Goal: Information Seeking & Learning: Find specific fact

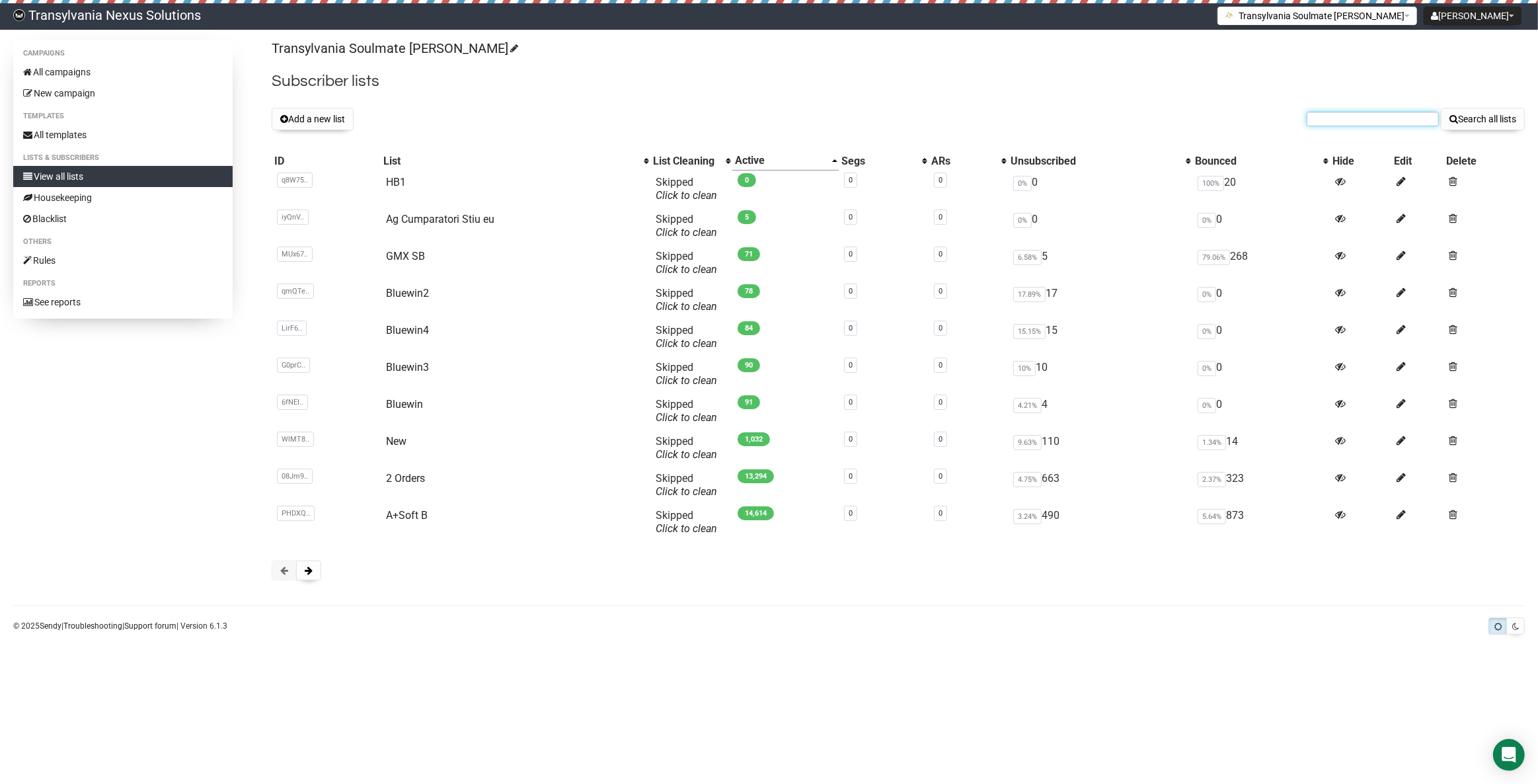
click at [1335, 119] on input "text" at bounding box center [1373, 119] width 132 height 15
paste input "meduhosax@bluewin.ch"
type input "meduhosax@bluewin.ch"
click at [1494, 116] on button "Search all lists" at bounding box center [1483, 118] width 84 height 22
click at [1355, 132] on div "Transylvania Soulmate [PERSON_NAME] Subscriber lists Add a new list Search all …" at bounding box center [898, 316] width 1253 height 554
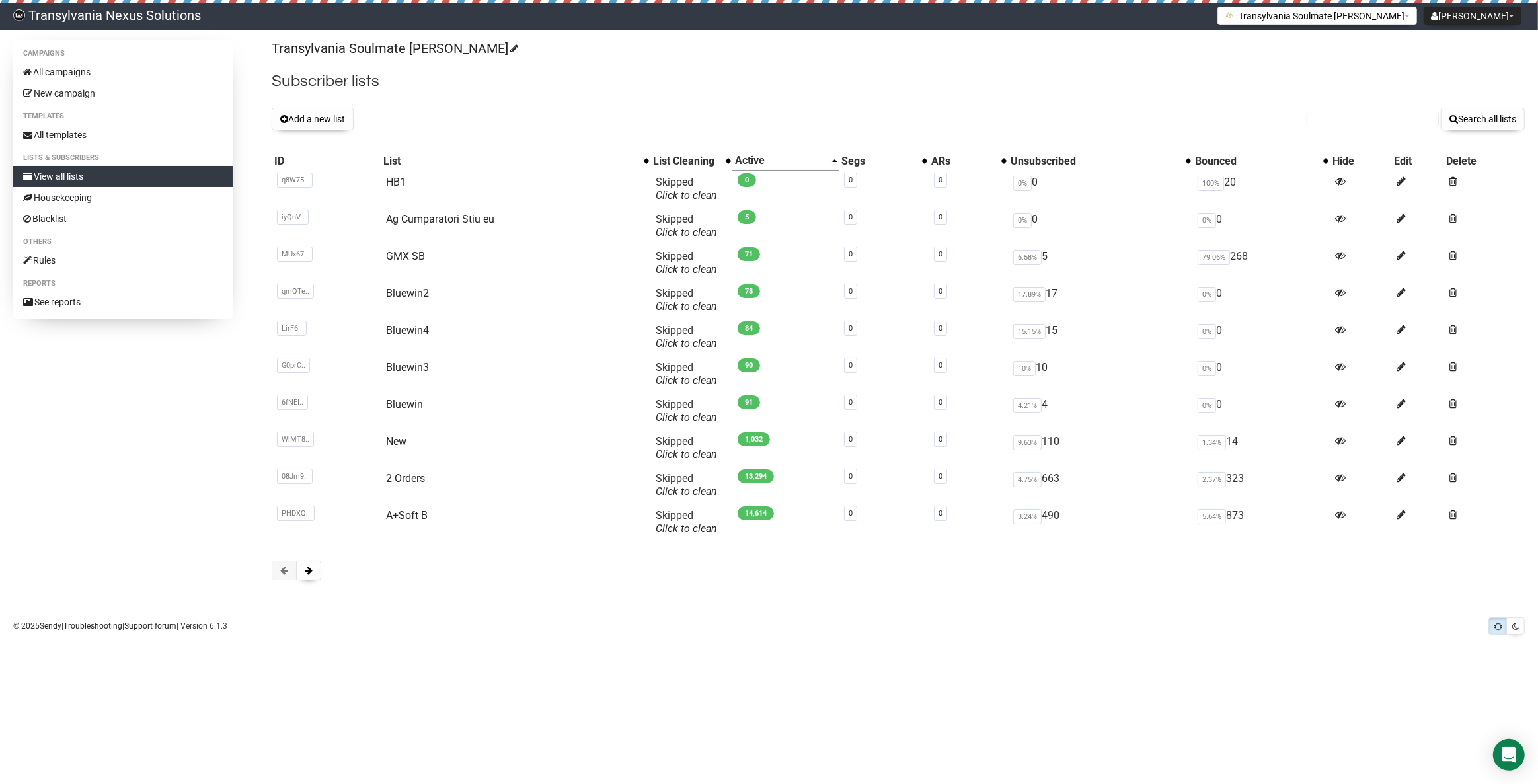
click at [1352, 122] on form "Search all lists" at bounding box center [1415, 118] width 218 height 22
click at [1350, 119] on input "text" at bounding box center [1373, 119] width 132 height 15
paste input "silviaamann@gmx.bet"
type input "silviaamann@gmx.bet"
click at [1499, 113] on button "Search all lists" at bounding box center [1483, 118] width 84 height 22
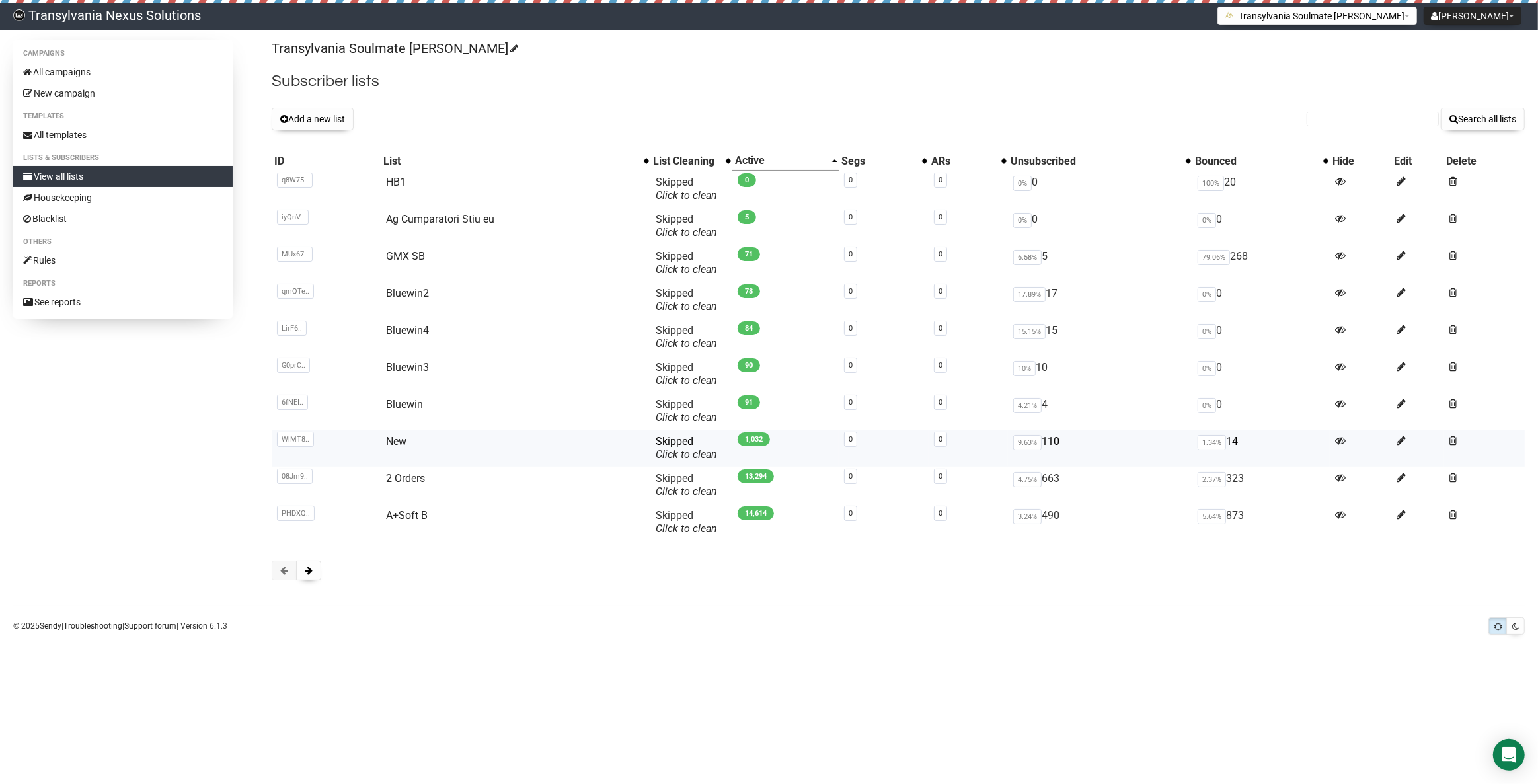
click at [405, 448] on td "New" at bounding box center [516, 448] width 270 height 37
click at [391, 443] on link "New" at bounding box center [396, 441] width 21 height 12
paste input "grafsabine@gmx.de"
type input "grafsabine@gmx.de"
click at [1477, 112] on button "Search all lists" at bounding box center [1483, 118] width 84 height 22
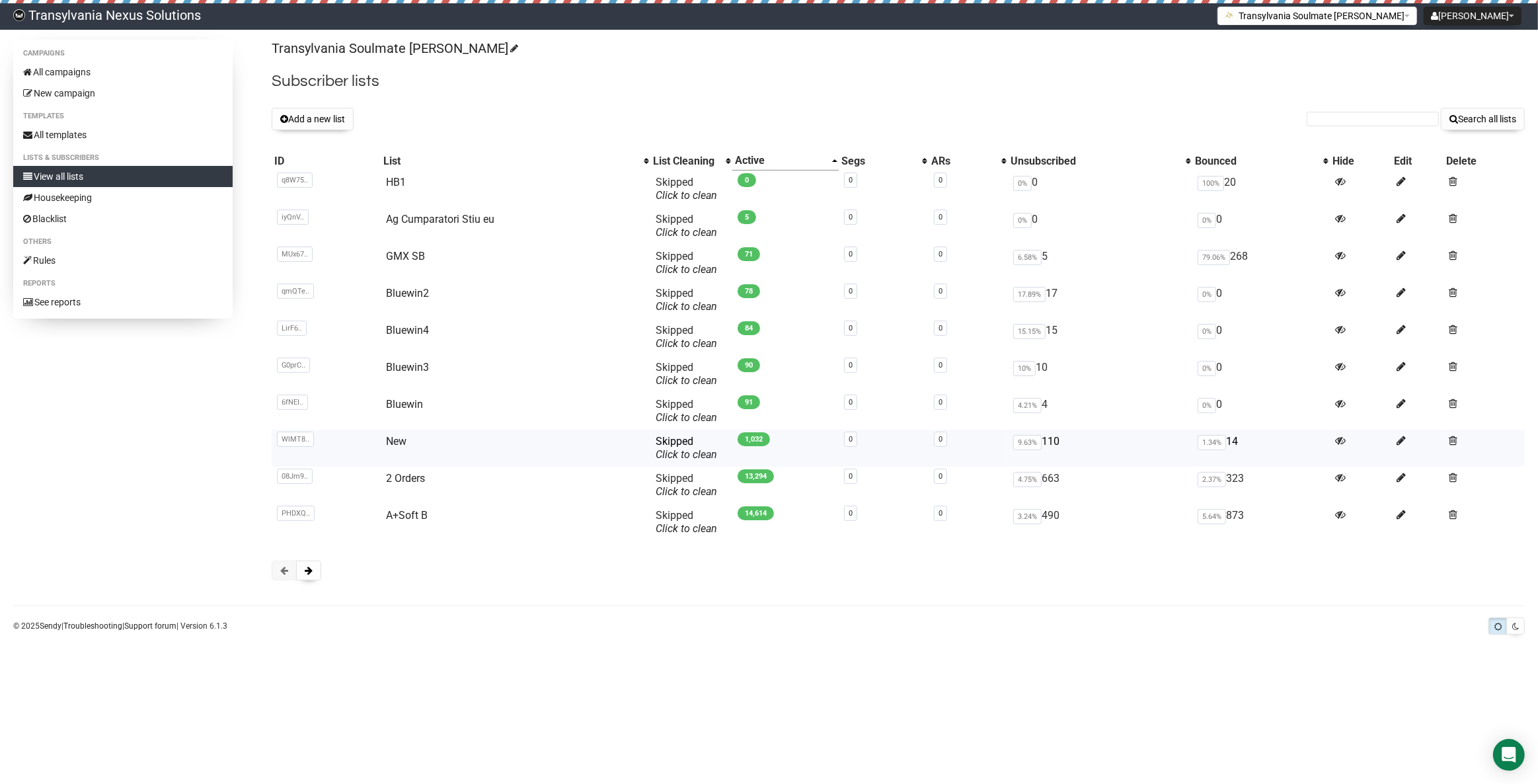
click at [402, 449] on td "New" at bounding box center [516, 448] width 270 height 37
click at [393, 435] on link "New" at bounding box center [396, 441] width 21 height 12
click at [1357, 116] on input "text" at bounding box center [1373, 119] width 132 height 15
paste input "[EMAIL_ADDRESS][DOMAIN_NAME]"
type input "[EMAIL_ADDRESS][DOMAIN_NAME]"
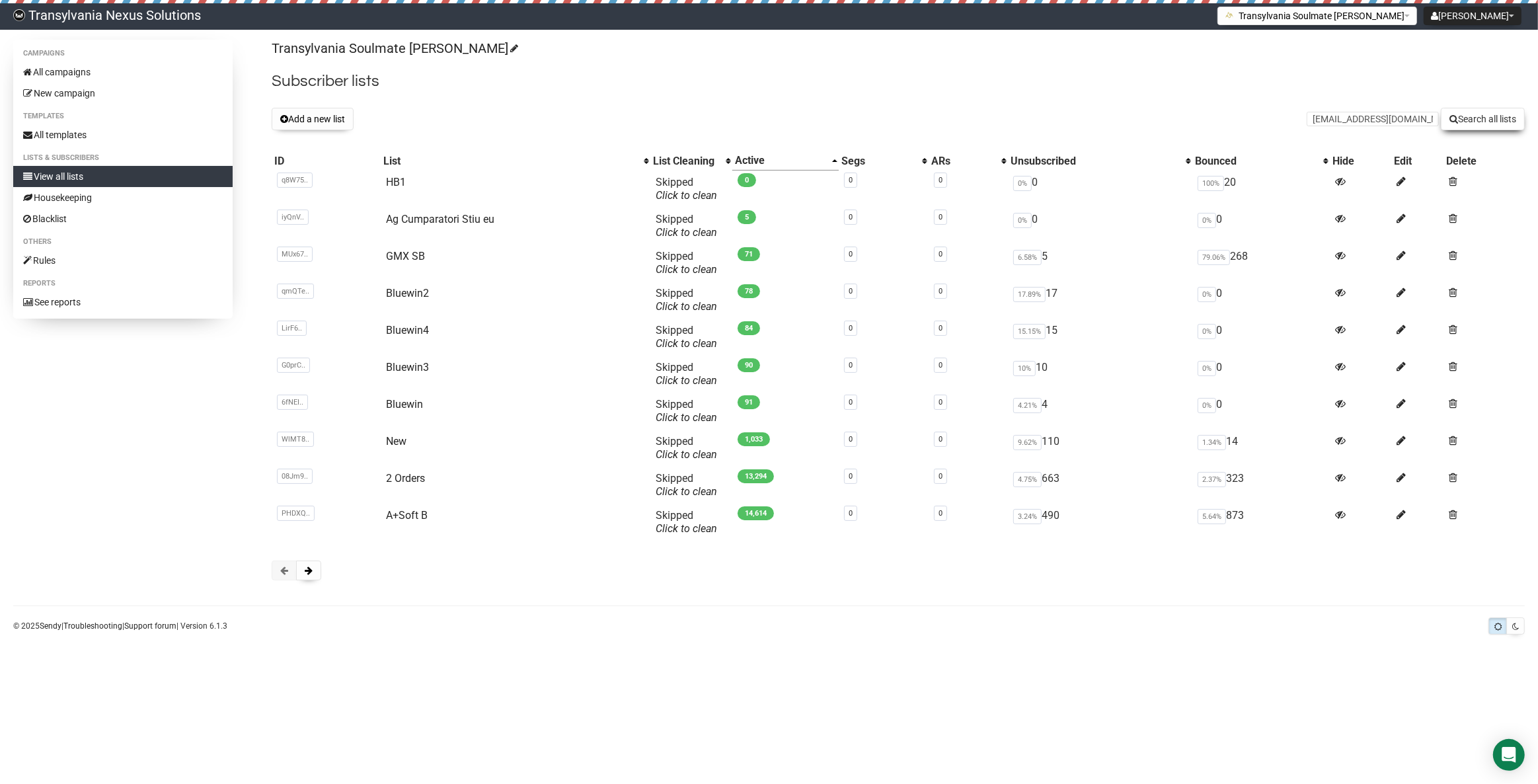
click at [1469, 119] on button "Search all lists" at bounding box center [1483, 118] width 84 height 22
click at [1331, 124] on input "text" at bounding box center [1373, 119] width 132 height 15
paste input "[EMAIL_ADDRESS][DOMAIN_NAME]"
type input "[EMAIL_ADDRESS][DOMAIN_NAME]"
click at [1485, 120] on button "Search all lists" at bounding box center [1483, 118] width 84 height 22
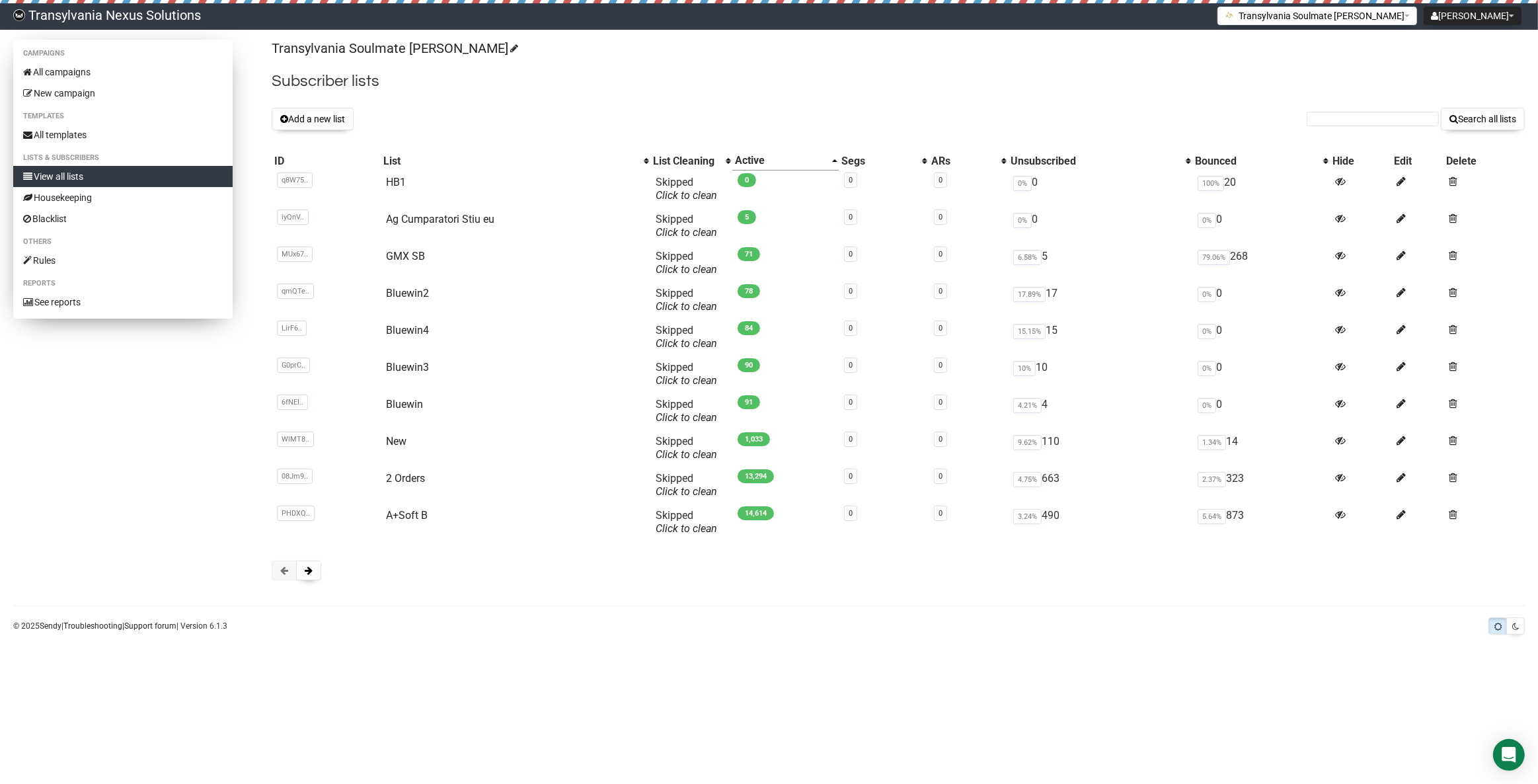
click at [90, 175] on link "View all lists" at bounding box center [123, 177] width 220 height 21
click at [1336, 119] on input "text" at bounding box center [1373, 119] width 132 height 15
paste input "wolfgang.scheffelacer@gmx.at"
type input "wolfgang.scheffelacer@gmx.at"
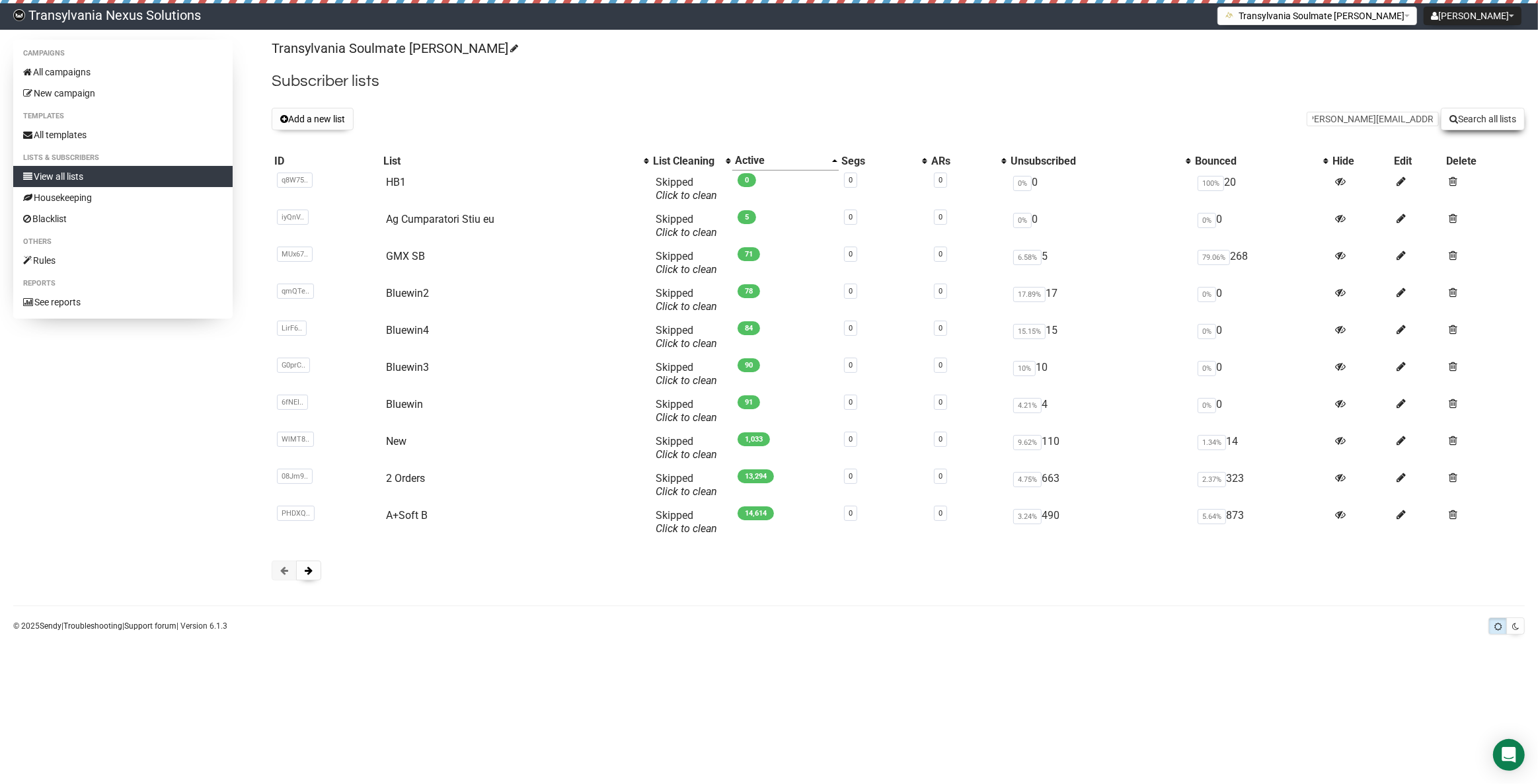
click at [1488, 129] on button "Search all lists" at bounding box center [1483, 118] width 84 height 22
click at [1375, 125] on input "text" at bounding box center [1373, 119] width 132 height 15
paste input "neuwirth.isabella5@gmail.com"
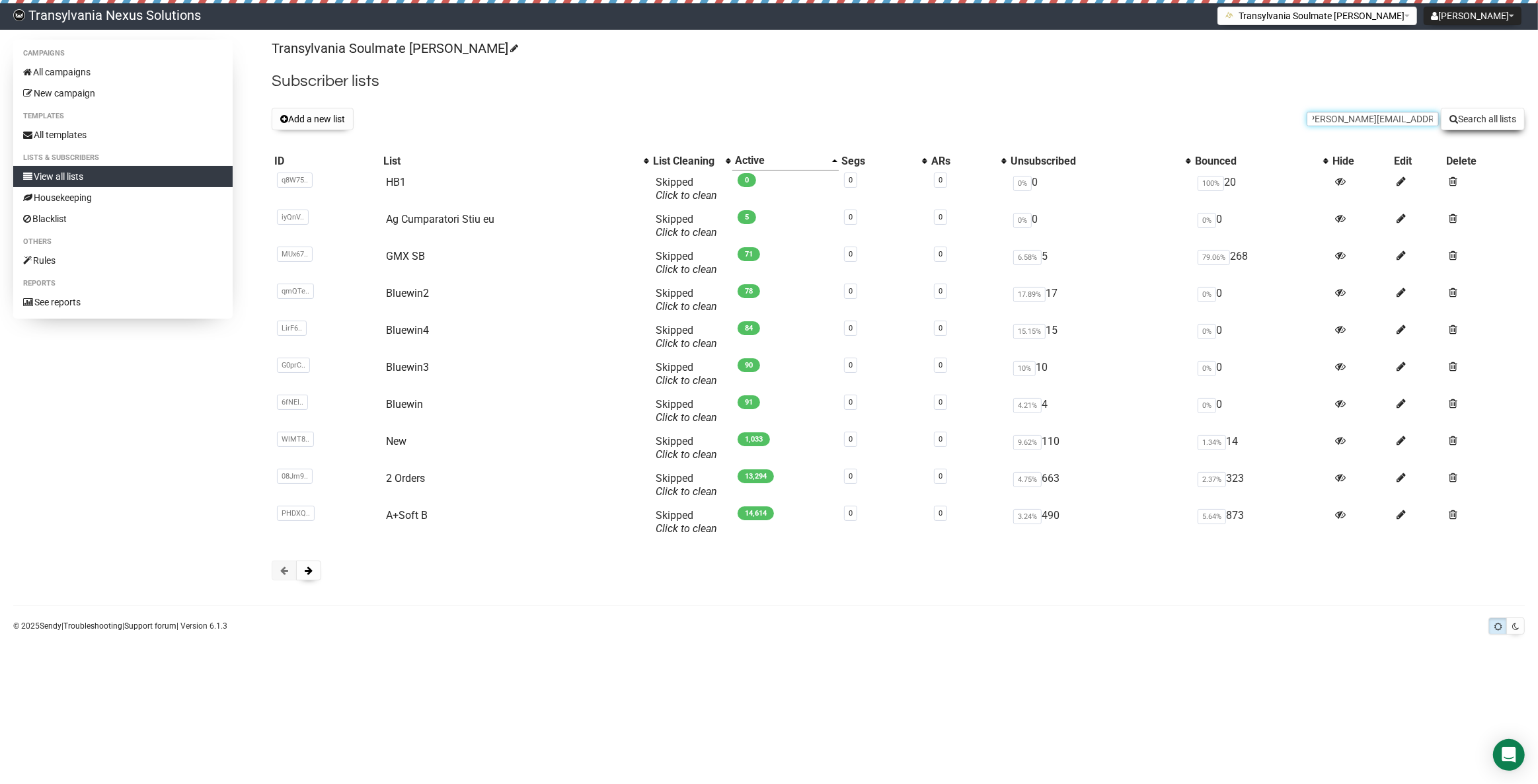
type input "neuwirth.isabella5@gmail.com"
click at [1512, 114] on button "Search all lists" at bounding box center [1483, 118] width 84 height 22
click at [1332, 128] on form "Search all lists" at bounding box center [1415, 118] width 218 height 22
paste input "[PERSON_NAME][EMAIL_ADDRESS][PERSON_NAME][DOMAIN_NAME]"
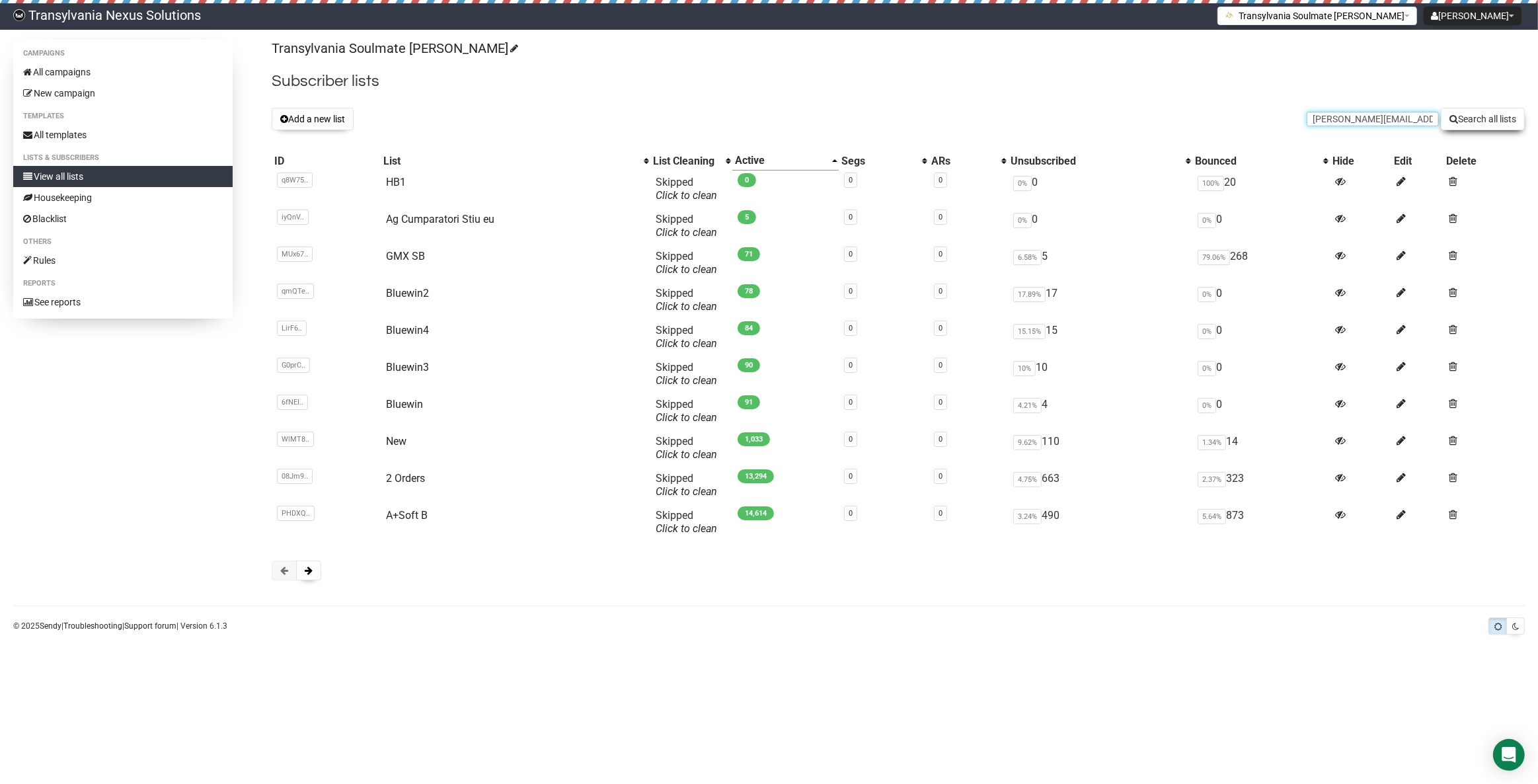
type input "[PERSON_NAME][EMAIL_ADDRESS][PERSON_NAME][DOMAIN_NAME]"
click at [1482, 111] on button "Search all lists" at bounding box center [1483, 118] width 84 height 22
click at [1333, 128] on form "Search all lists" at bounding box center [1415, 118] width 218 height 22
paste input "sabinejanssen@ziggo.nl"
type input "sabinejanssen@ziggo.nl"
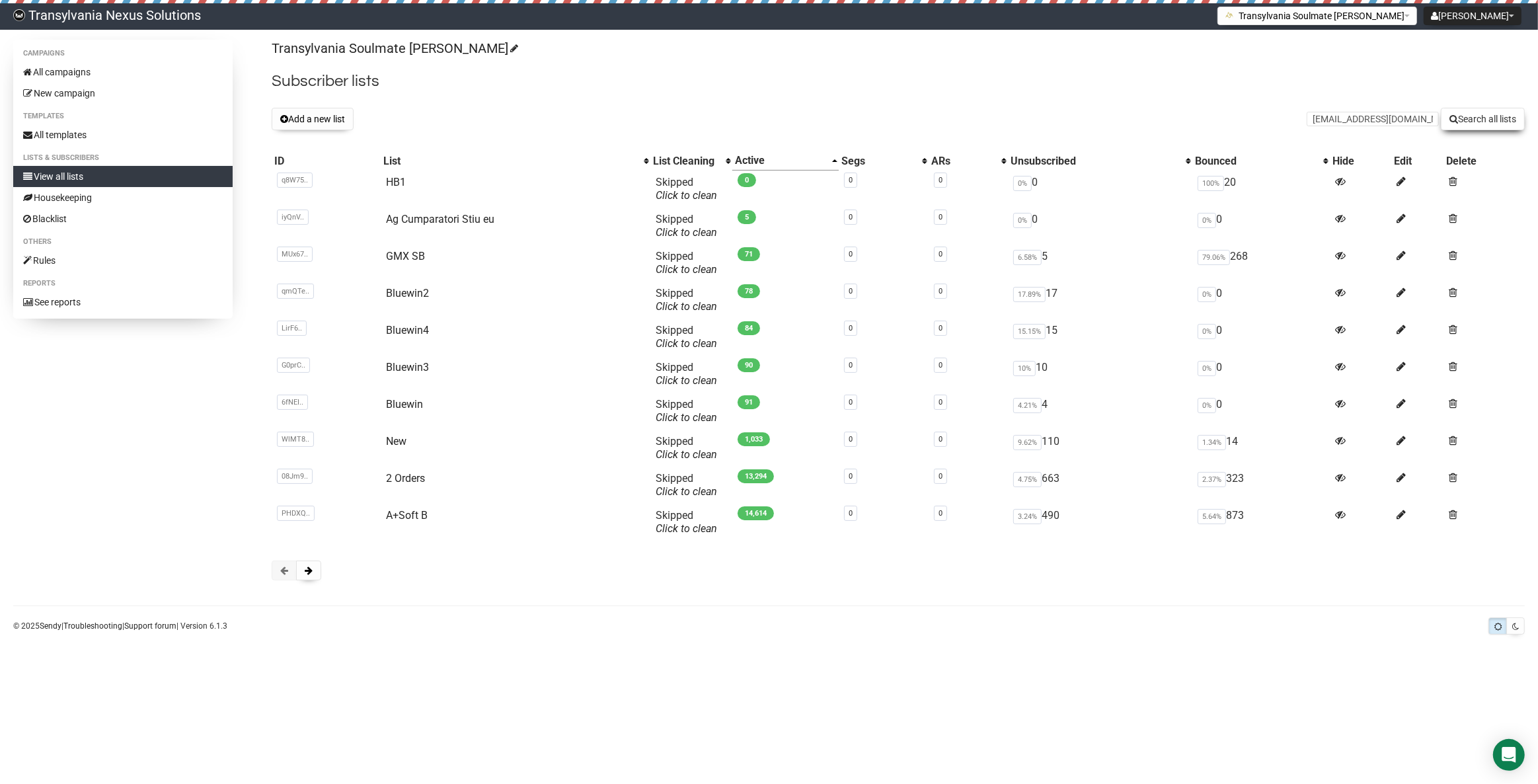
click at [1471, 116] on button "Search all lists" at bounding box center [1483, 118] width 84 height 22
click at [1351, 116] on input "text" at bounding box center [1373, 119] width 132 height 15
drag, startPoint x: 1361, startPoint y: 106, endPoint x: 1368, endPoint y: 118, distance: 13.9
click at [1368, 118] on input "text" at bounding box center [1373, 119] width 132 height 15
paste input "janine.strauch85@gmx.de"
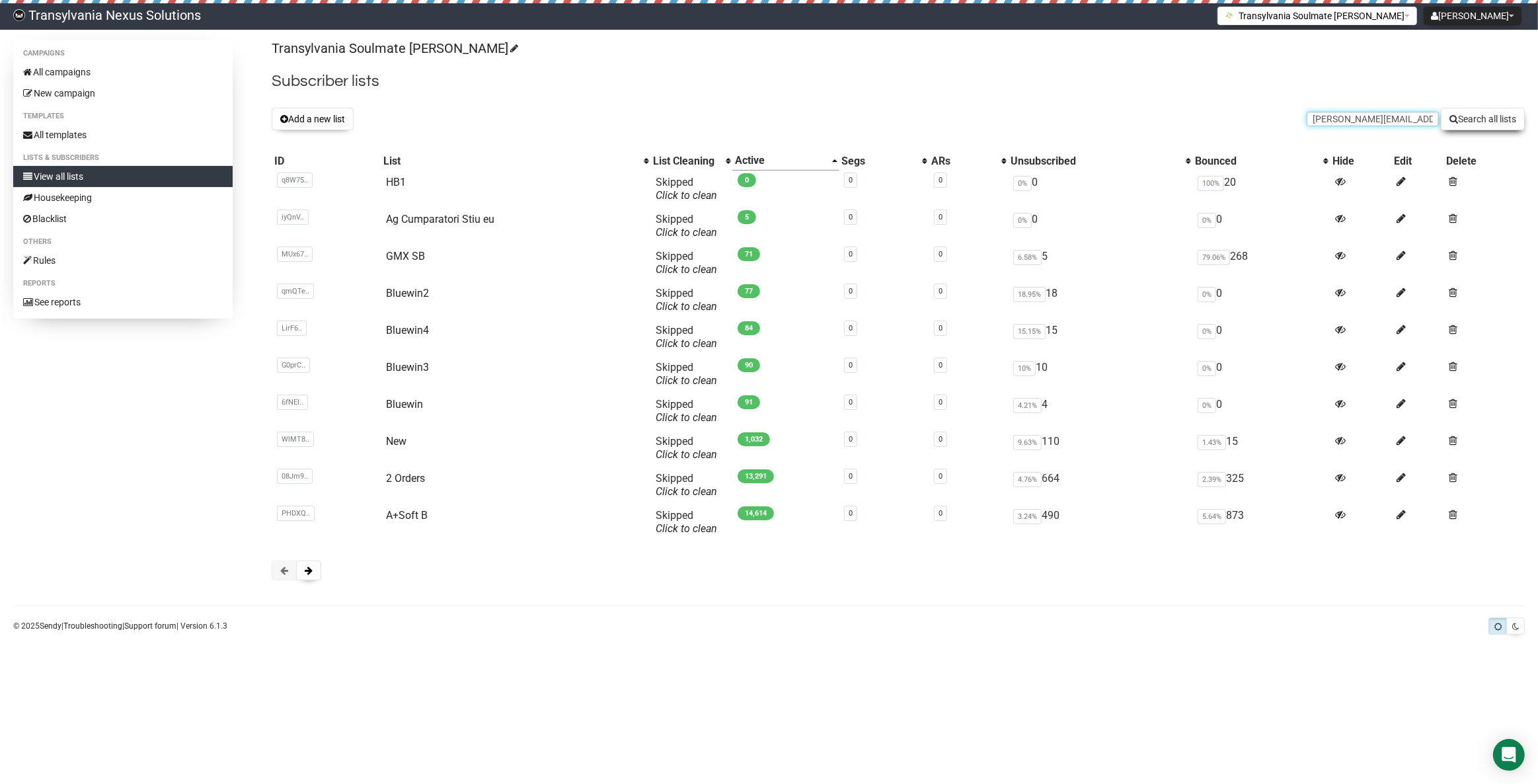
type input "janine.strauch85@gmx.de"
click at [1485, 122] on button "Search all lists" at bounding box center [1483, 118] width 84 height 22
